Goal: Navigation & Orientation: Find specific page/section

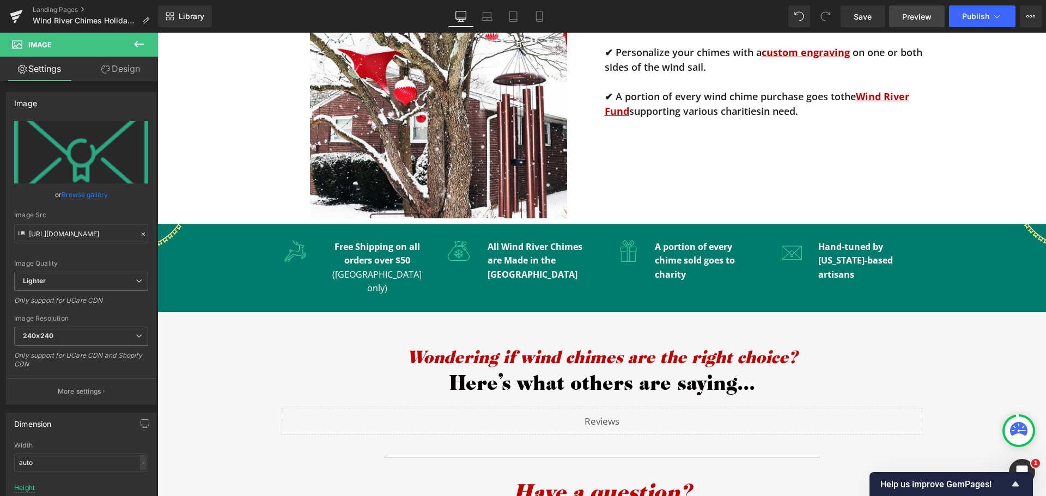
click at [913, 18] on span "Preview" at bounding box center [916, 16] width 29 height 11
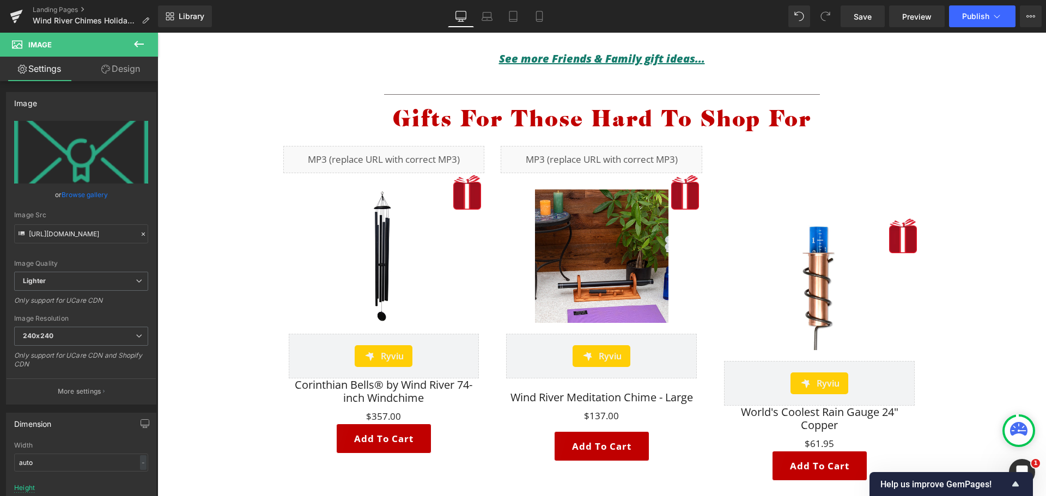
scroll to position [1281, 0]
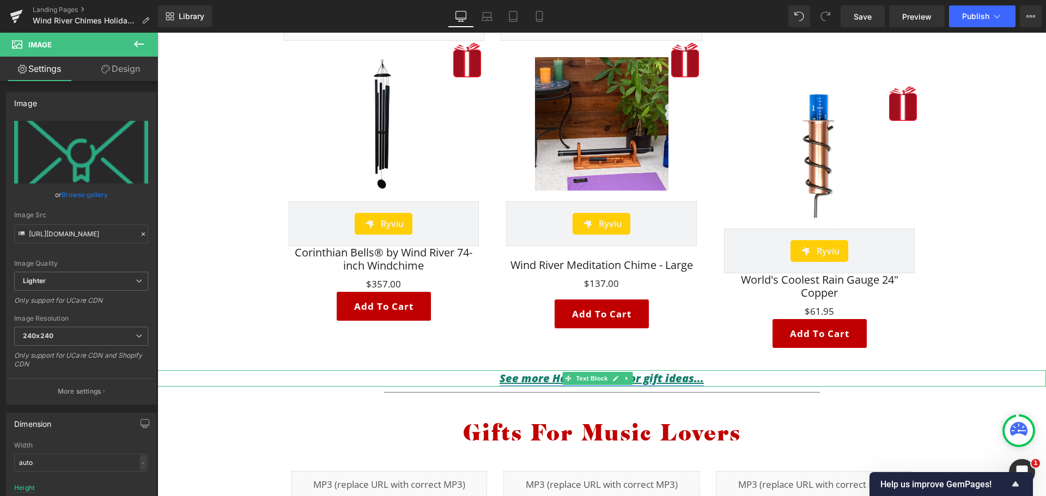
click at [534, 377] on link "See more Hard to Shop For gift ideas..." at bounding box center [602, 378] width 204 height 15
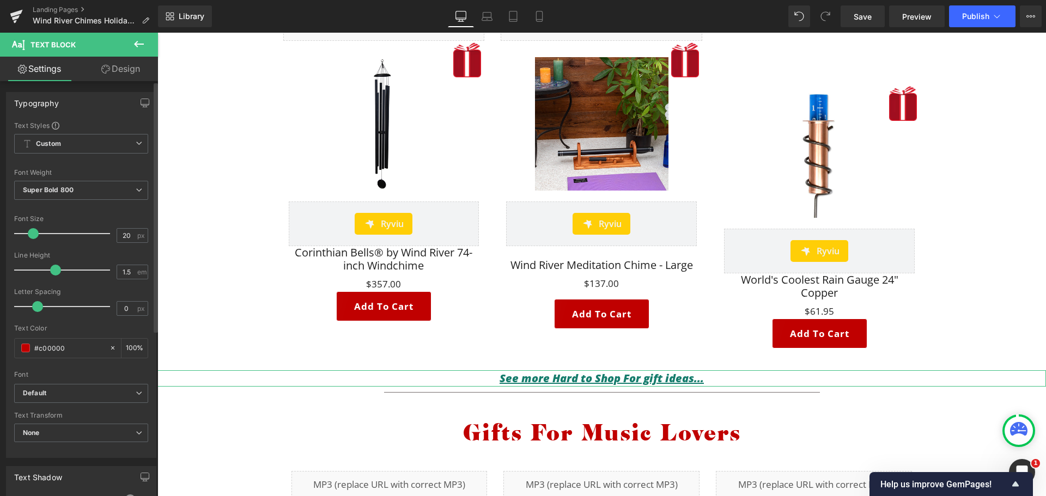
scroll to position [54, 0]
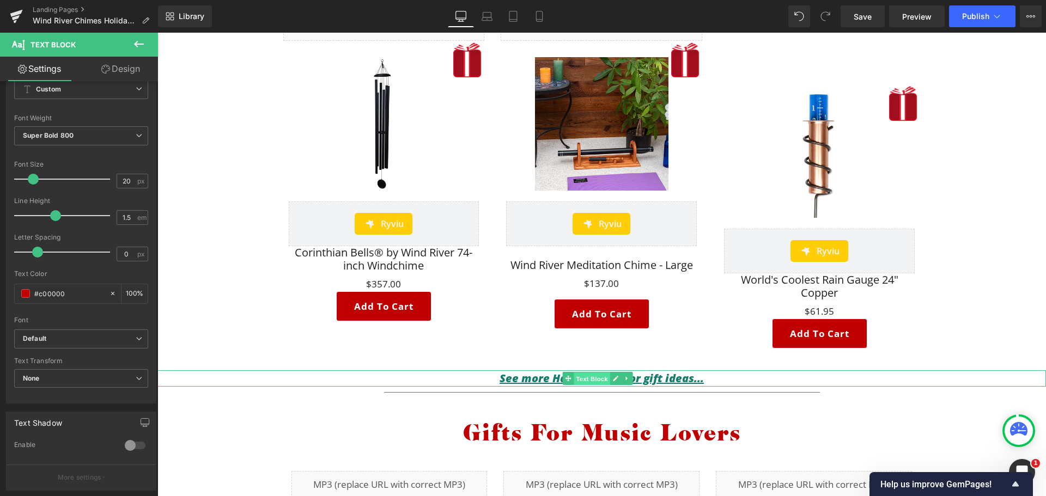
click at [599, 378] on span "Text Block" at bounding box center [592, 379] width 36 height 13
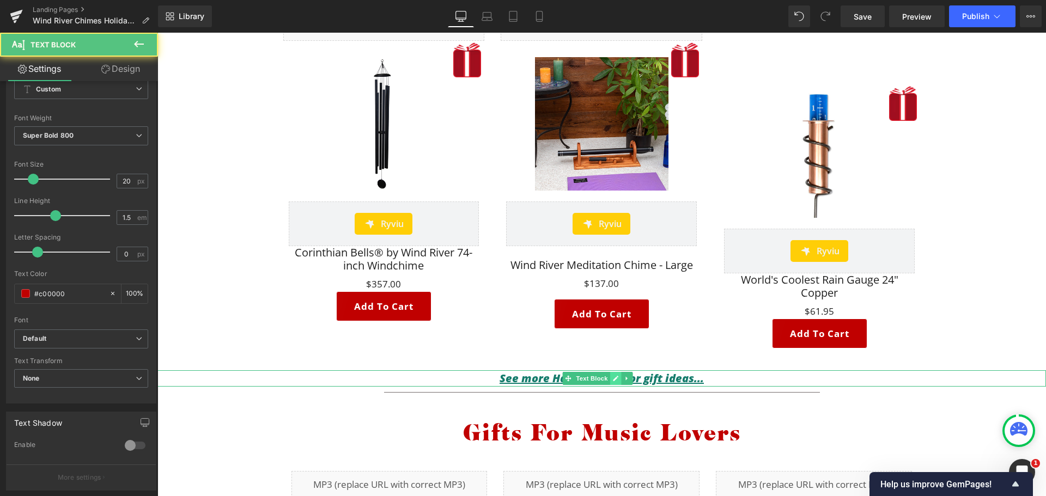
click at [618, 378] on icon at bounding box center [616, 378] width 6 height 7
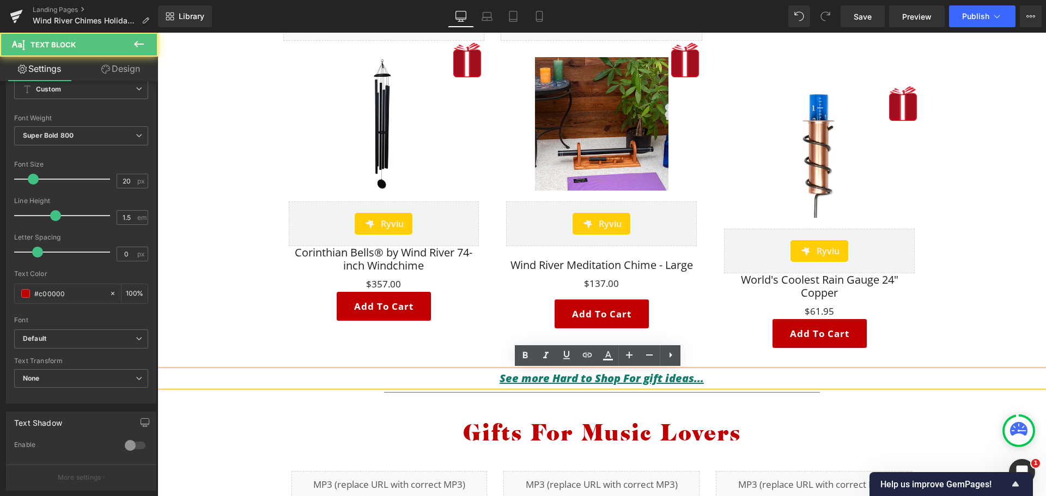
click at [717, 374] on p "See more Hard to Shop For gift ideas..." at bounding box center [601, 379] width 889 height 16
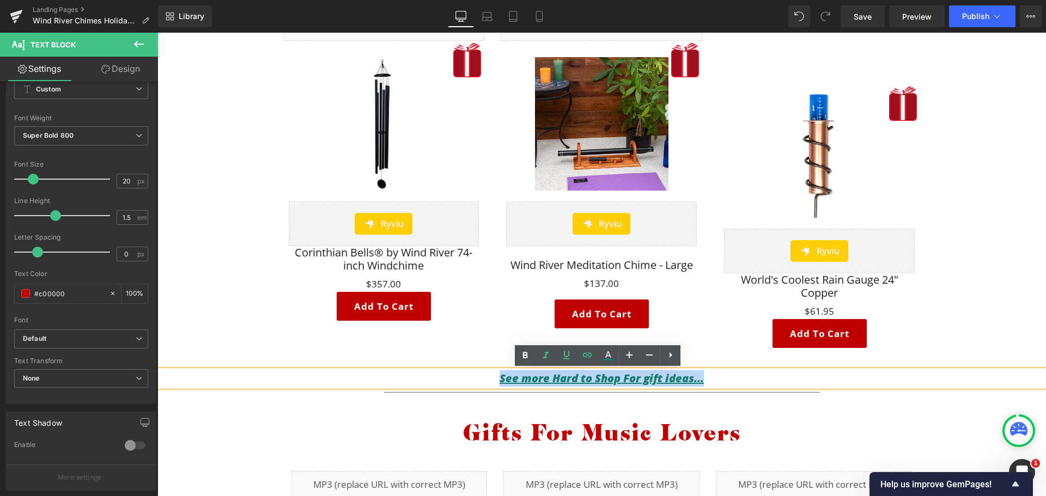
drag, startPoint x: 712, startPoint y: 374, endPoint x: 482, endPoint y: 376, distance: 230.0
click at [482, 376] on p "See more Hard to Shop For gift ideas..." at bounding box center [601, 379] width 889 height 16
click at [591, 353] on icon at bounding box center [587, 355] width 13 height 13
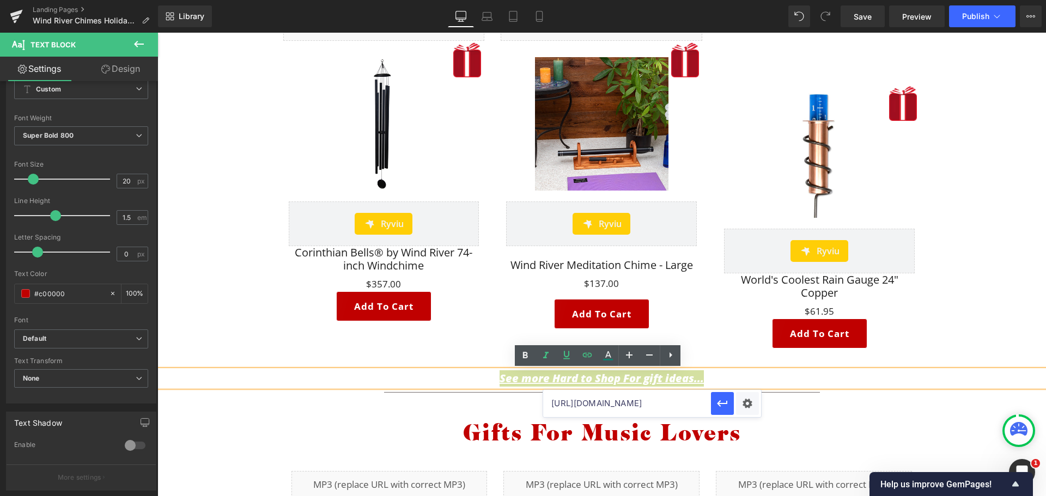
click at [639, 401] on input "[URL][DOMAIN_NAME]" at bounding box center [627, 403] width 168 height 27
